Goal: Transaction & Acquisition: Purchase product/service

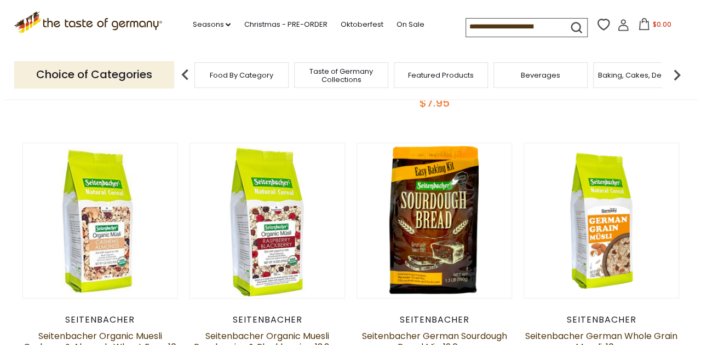
scroll to position [89, 0]
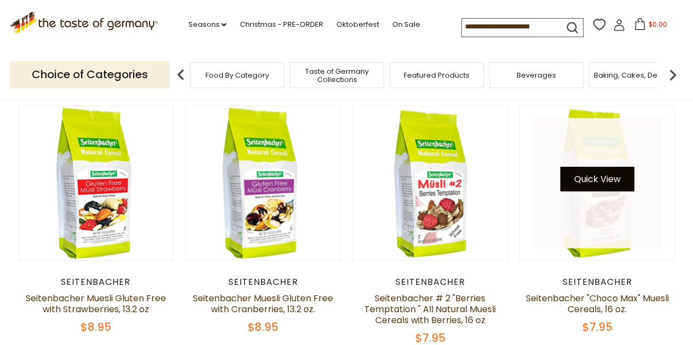
click at [620, 191] on button "Quick View" at bounding box center [597, 179] width 74 height 25
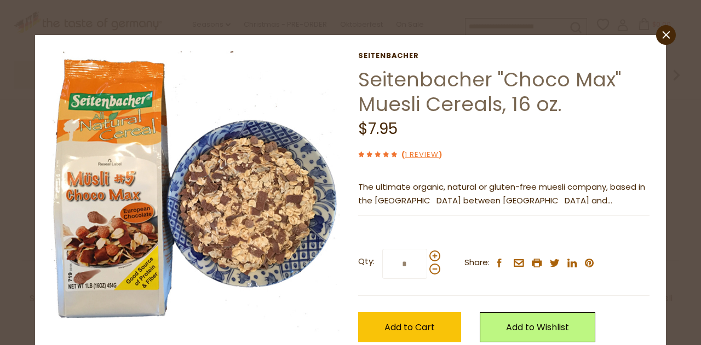
scroll to position [77, 0]
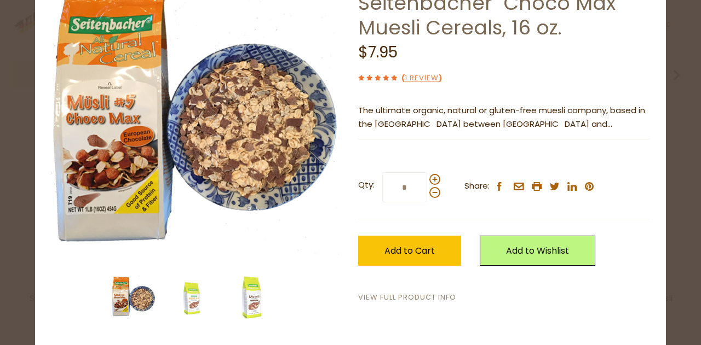
click at [370, 296] on link "View Full Product Info" at bounding box center [407, 297] width 98 height 11
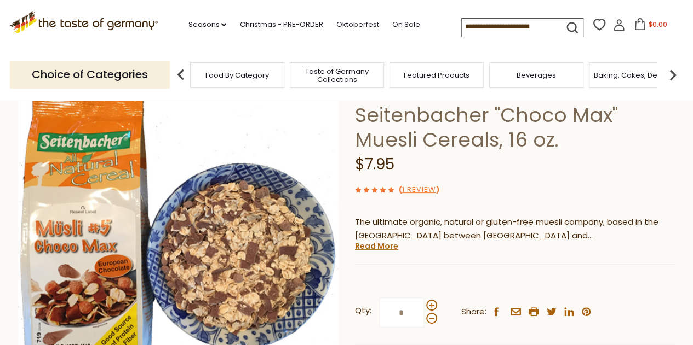
scroll to position [68, 0]
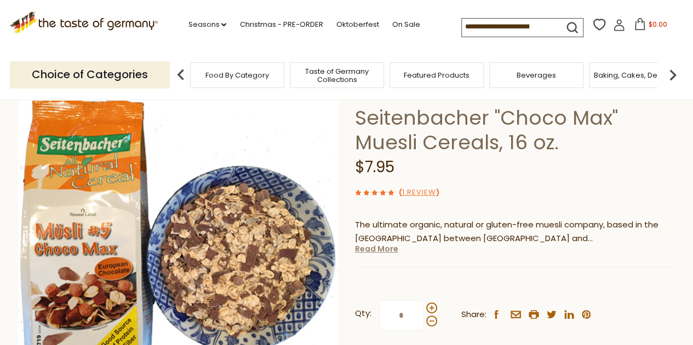
click at [370, 253] on link "Read More" at bounding box center [376, 249] width 43 height 11
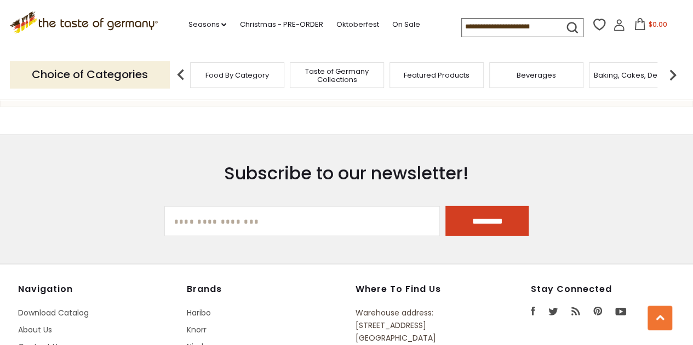
scroll to position [1405, 0]
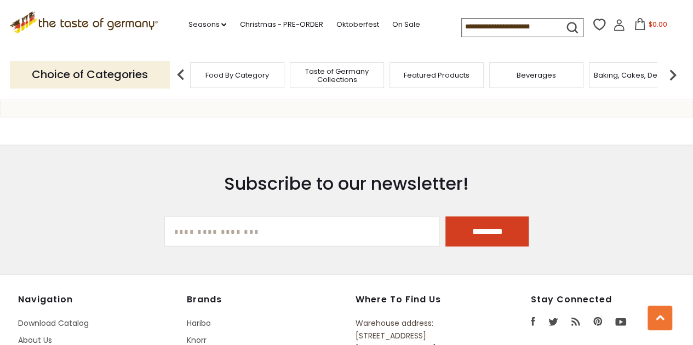
click at [103, 20] on icon ".st0{fill:#EDD300;} .st1{fill:#D33E21;}" at bounding box center [84, 22] width 148 height 22
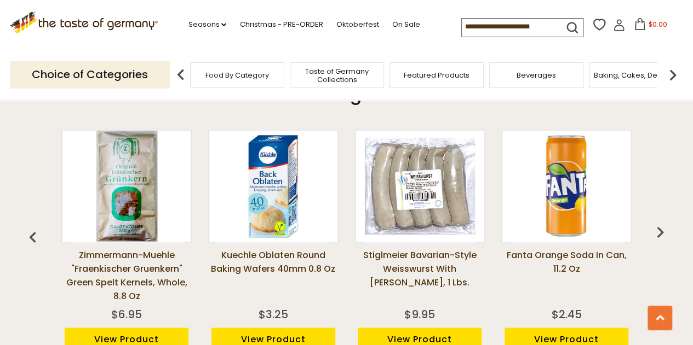
scroll to position [778, 0]
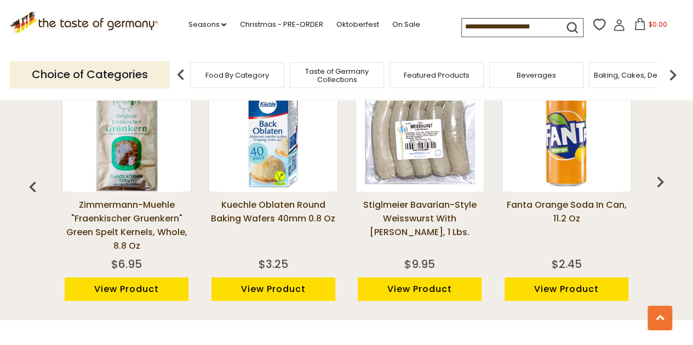
click at [404, 169] on img at bounding box center [419, 135] width 111 height 111
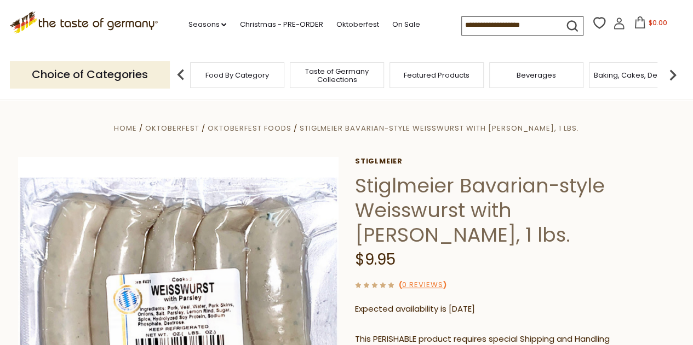
scroll to position [64, 0]
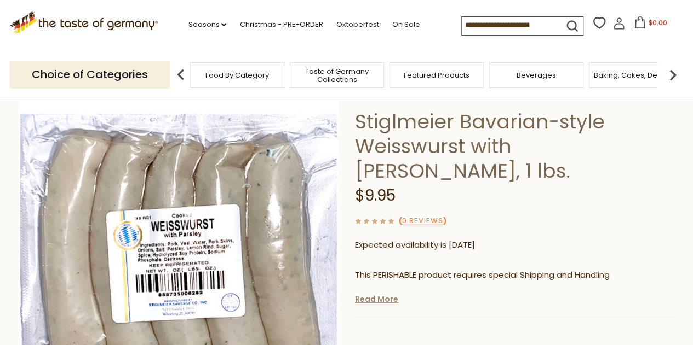
click at [385, 294] on link "Read More" at bounding box center [376, 299] width 43 height 11
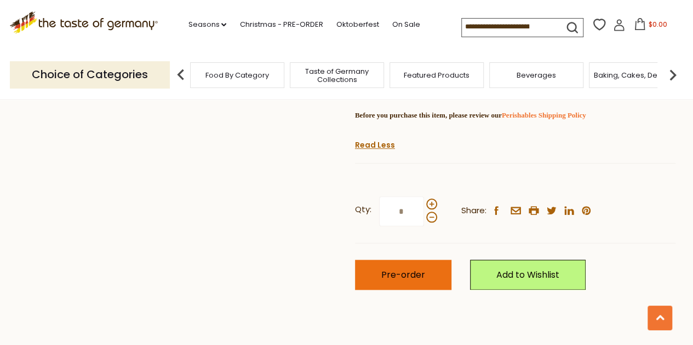
scroll to position [475, 0]
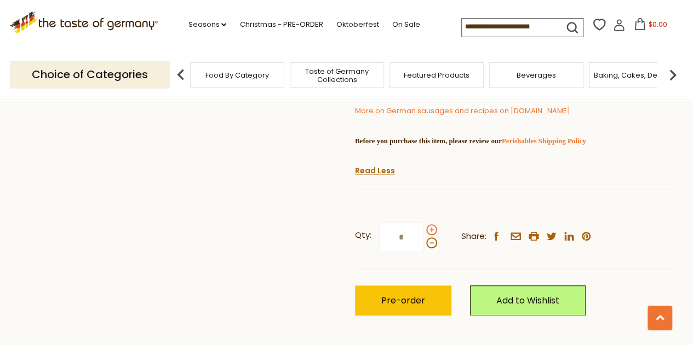
click at [427, 224] on span at bounding box center [431, 229] width 11 height 11
click at [424, 222] on input "*" at bounding box center [401, 237] width 45 height 30
click at [428, 224] on span at bounding box center [431, 229] width 11 height 11
click at [424, 222] on input "*" at bounding box center [401, 237] width 45 height 30
click at [432, 238] on span at bounding box center [431, 243] width 11 height 11
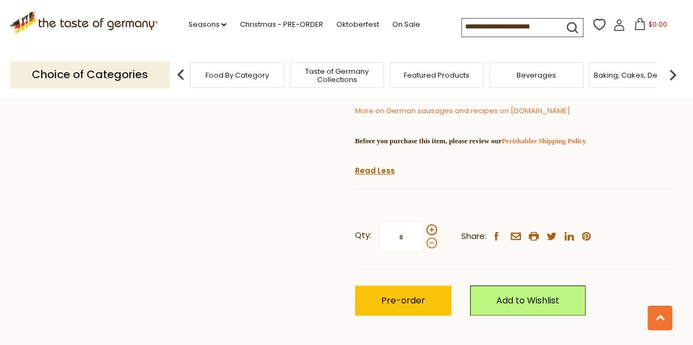
click at [424, 223] on input "*" at bounding box center [401, 237] width 45 height 30
type input "*"
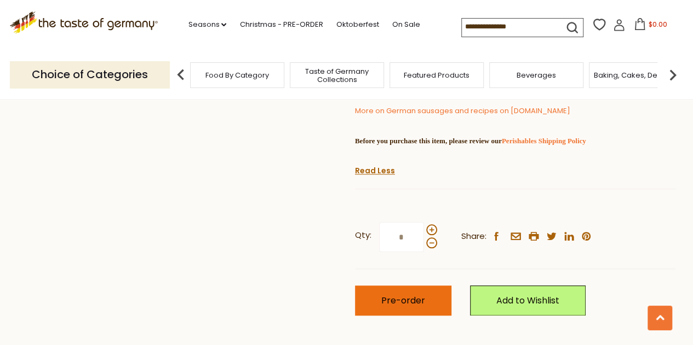
click at [395, 286] on button "Pre-order" at bounding box center [403, 301] width 96 height 30
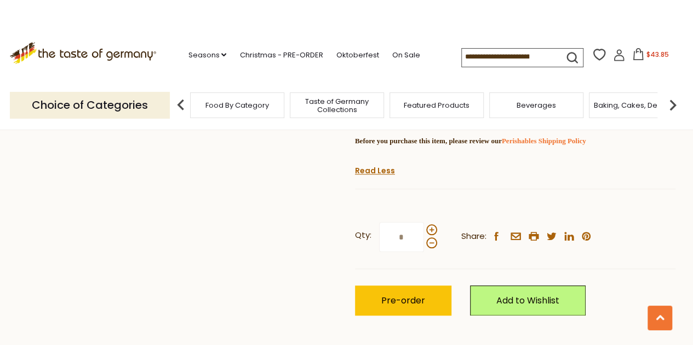
click at [319, 107] on span "Taste of Germany Collections" at bounding box center [337, 105] width 88 height 16
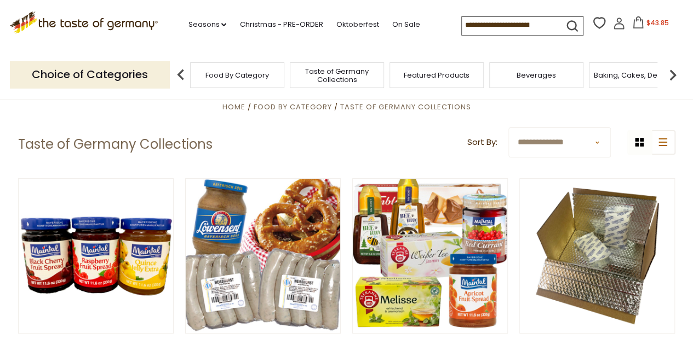
scroll to position [39, 0]
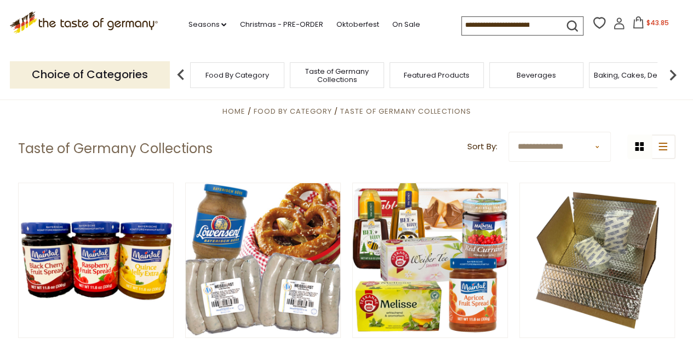
click at [637, 18] on icon at bounding box center [638, 22] width 10 height 12
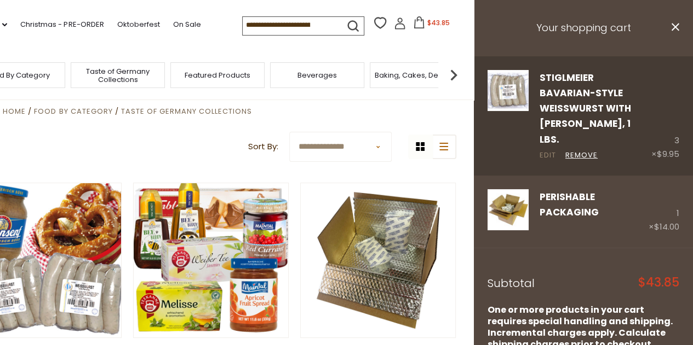
click at [541, 150] on link "Edit" at bounding box center [547, 155] width 16 height 11
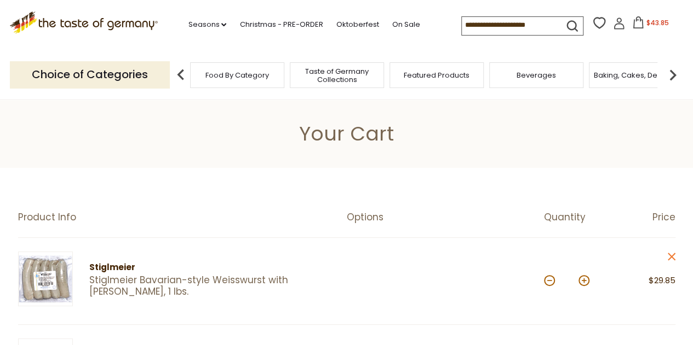
scroll to position [104, 0]
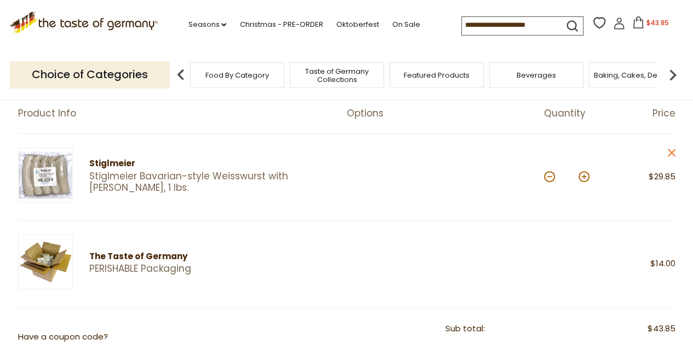
click at [580, 176] on button at bounding box center [583, 176] width 11 height 11
type input "*"
click at [587, 177] on button at bounding box center [583, 176] width 11 height 11
type input "*"
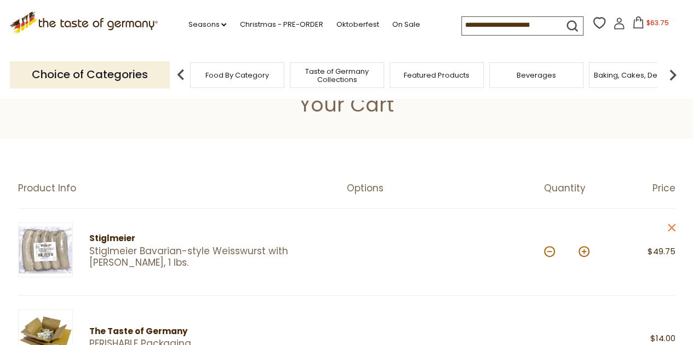
scroll to position [98, 0]
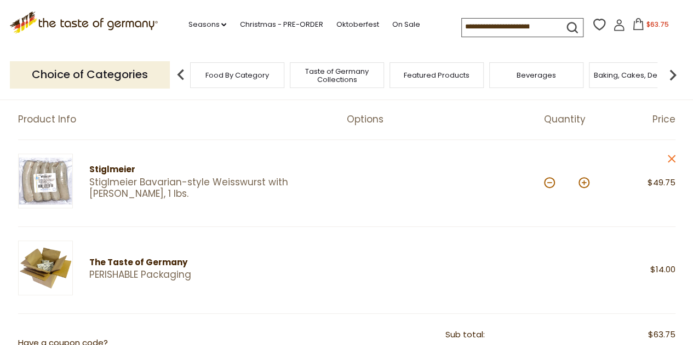
click at [501, 21] on input at bounding box center [507, 26] width 93 height 15
type input "**********"
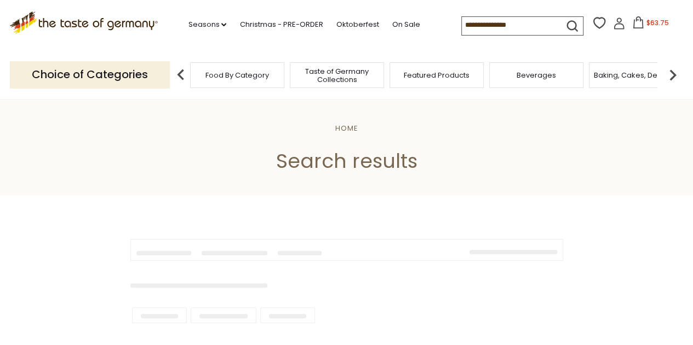
type input "**********"
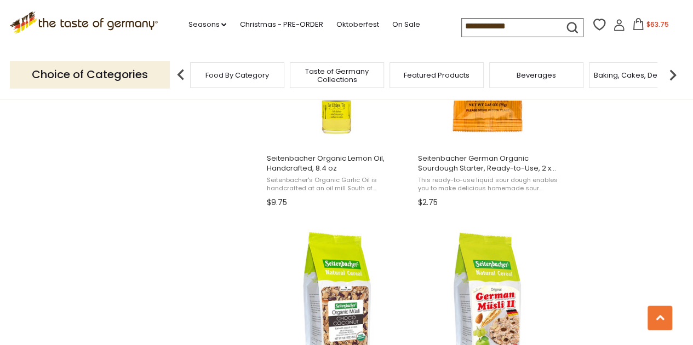
scroll to position [1616, 0]
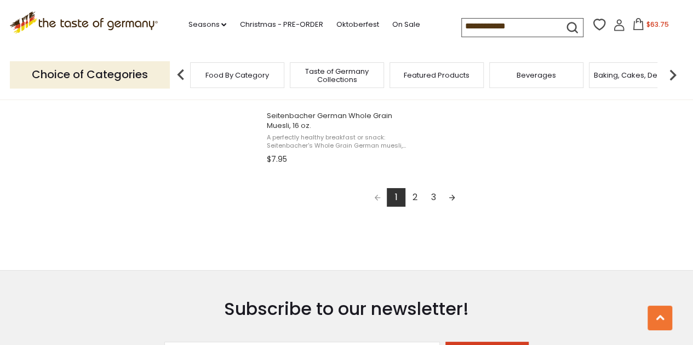
click at [413, 200] on link "2" at bounding box center [414, 197] width 19 height 19
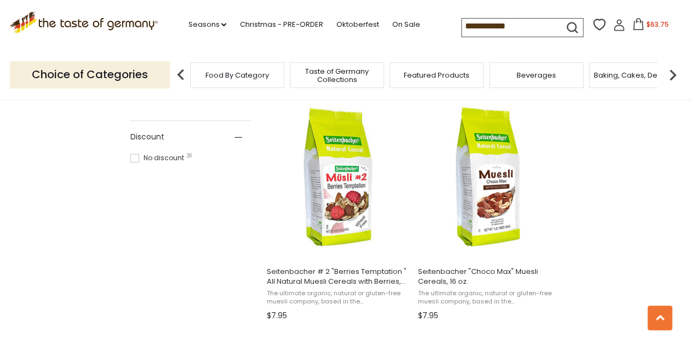
scroll to position [690, 0]
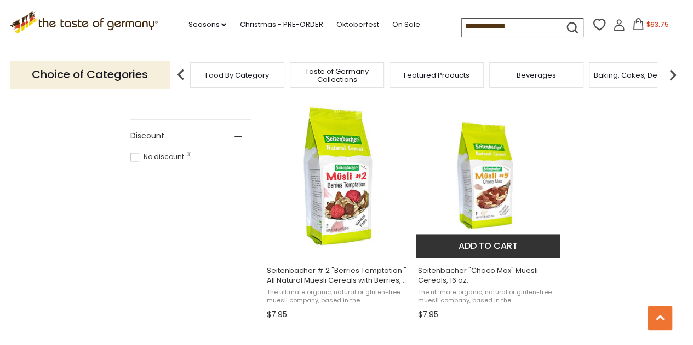
click at [484, 194] on img "Seitenbacher" at bounding box center [488, 175] width 145 height 149
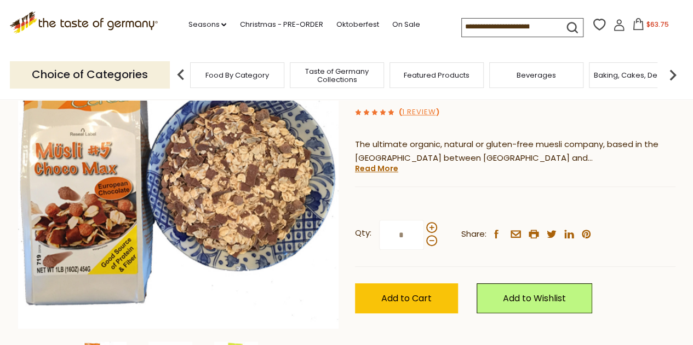
scroll to position [149, 0]
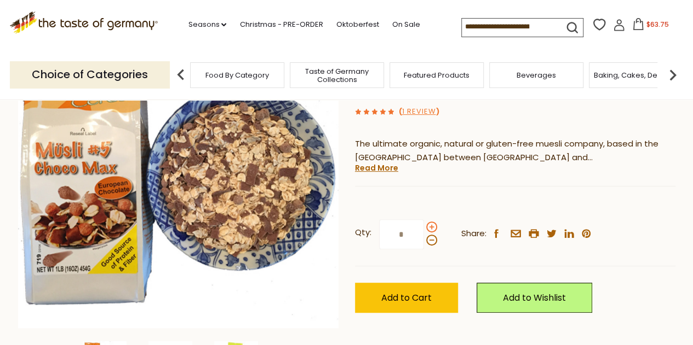
click at [429, 228] on span at bounding box center [431, 227] width 11 height 11
click at [424, 228] on input "*" at bounding box center [401, 235] width 45 height 30
type input "*"
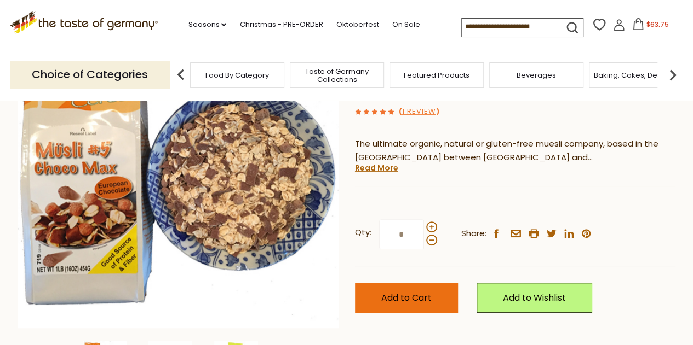
click at [394, 313] on button "Add to Cart" at bounding box center [406, 298] width 103 height 30
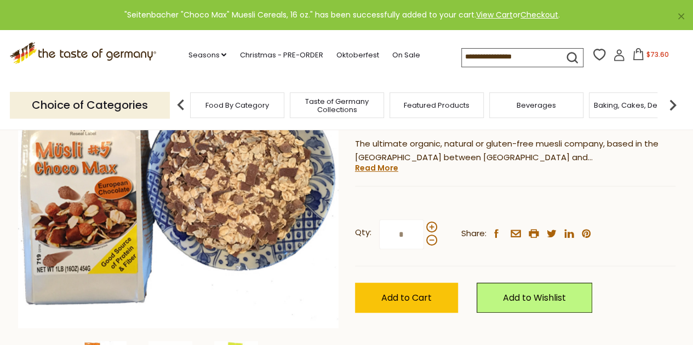
click at [649, 54] on span "$73.60" at bounding box center [657, 54] width 22 height 9
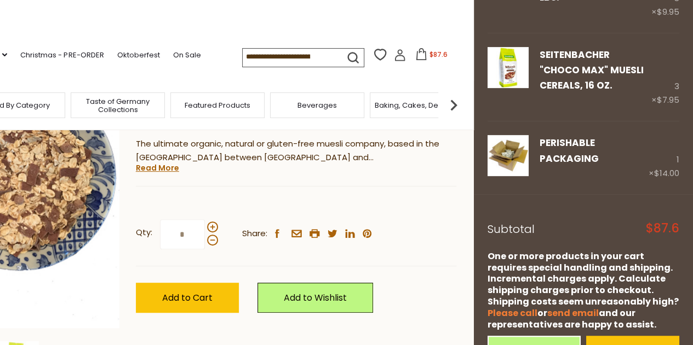
scroll to position [161, 0]
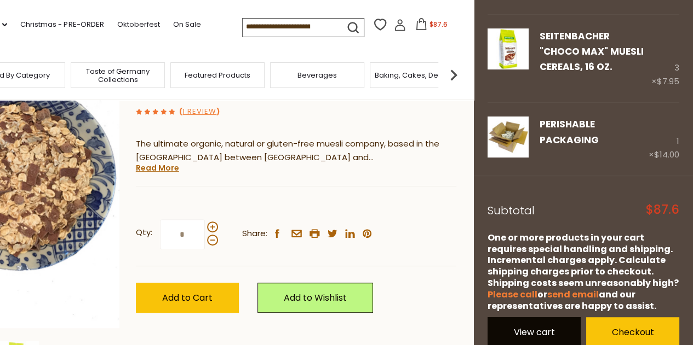
click at [518, 318] on link "View cart" at bounding box center [533, 333] width 93 height 30
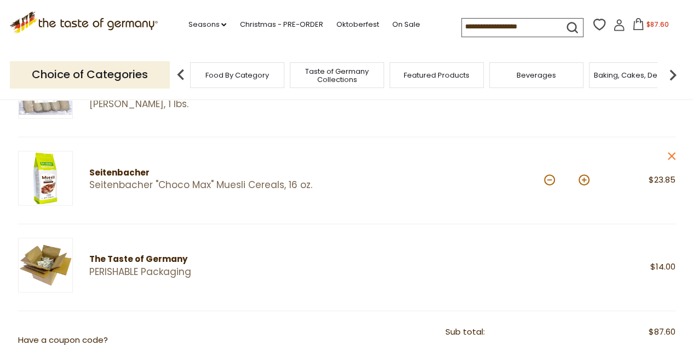
scroll to position [139, 0]
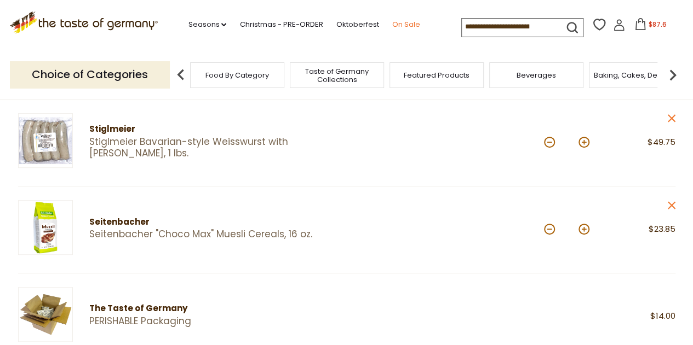
click at [401, 26] on link "On Sale" at bounding box center [405, 25] width 28 height 12
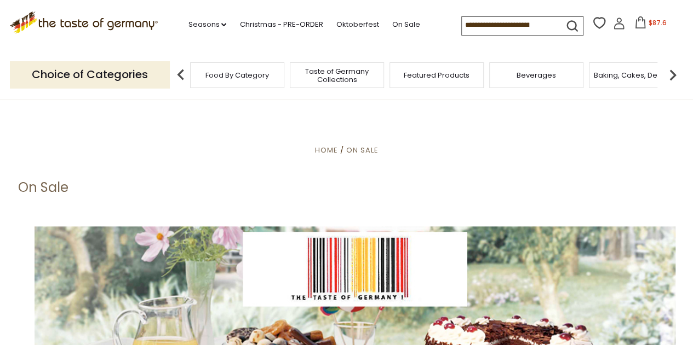
click at [200, 18] on li "Seasons dropdown_arrow All Seasons Recipes Game Day [DATE] [DATE] [DATE][PERSON…" at bounding box center [212, 22] width 49 height 16
click at [199, 21] on link "Seasons dropdown_arrow" at bounding box center [207, 25] width 38 height 12
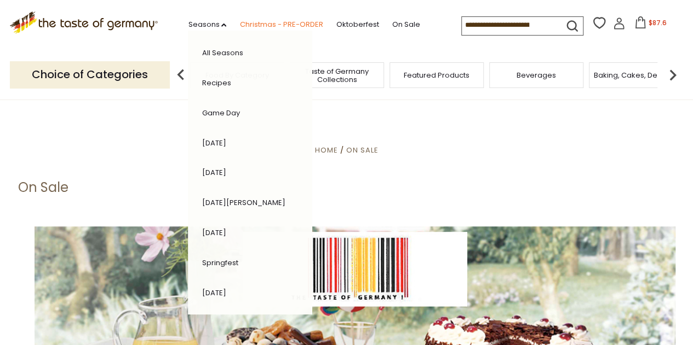
click at [257, 28] on link "Christmas - PRE-ORDER" at bounding box center [280, 25] width 83 height 12
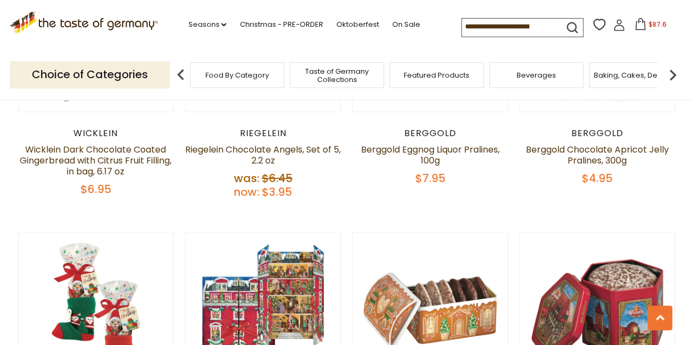
scroll to position [386, 0]
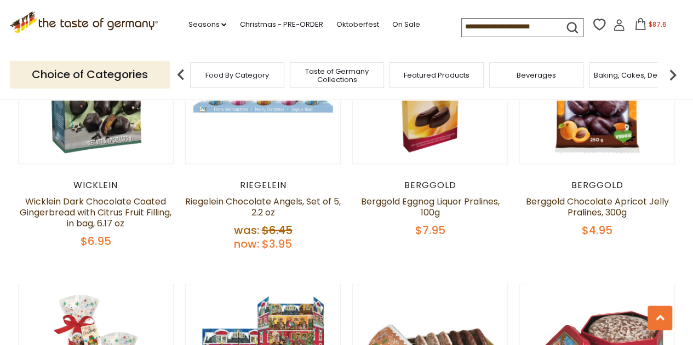
click at [651, 26] on span "$87.6" at bounding box center [657, 24] width 18 height 9
